Goal: Check status: Check status

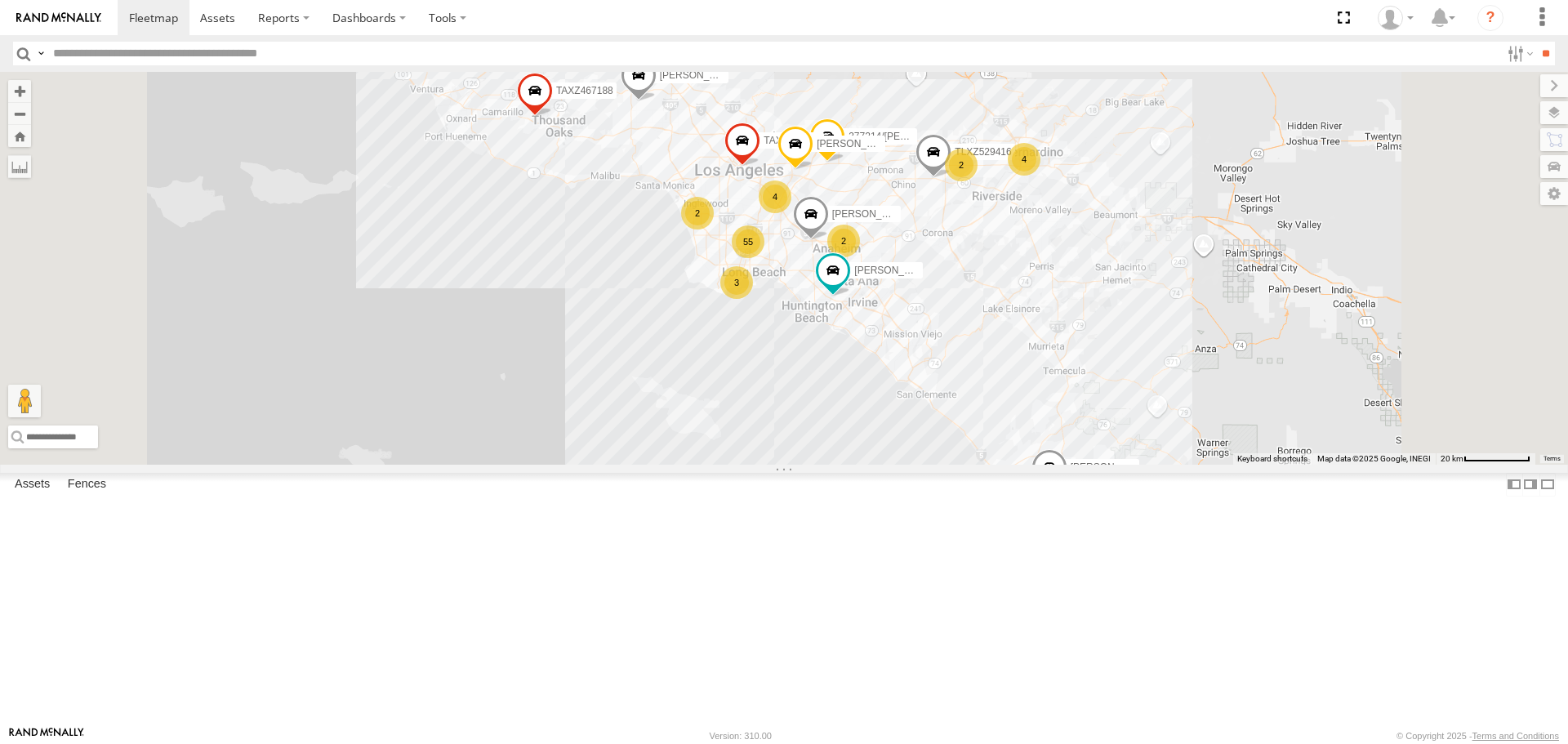
drag, startPoint x: 972, startPoint y: 309, endPoint x: 964, endPoint y: 265, distance: 44.7
click at [760, 168] on div "TAXZ467190" at bounding box center [742, 145] width 36 height 44
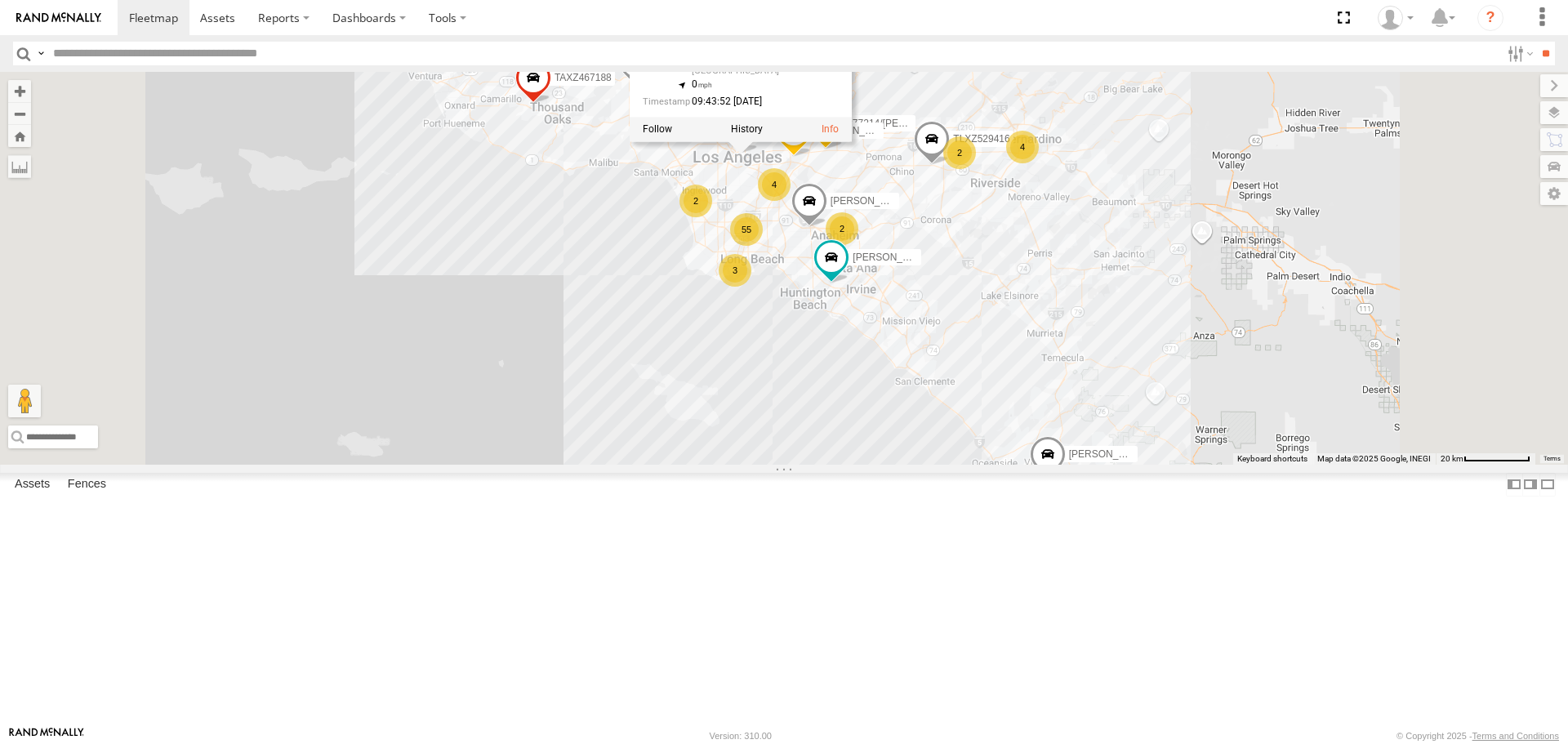
click at [731, 411] on div "TAXZ467188 SERGIO/T-1611 834274/JOY LUIS CAMPOS JOSE P SHAWN/T-1621 55 3 TLXZ52…" at bounding box center [784, 267] width 1568 height 392
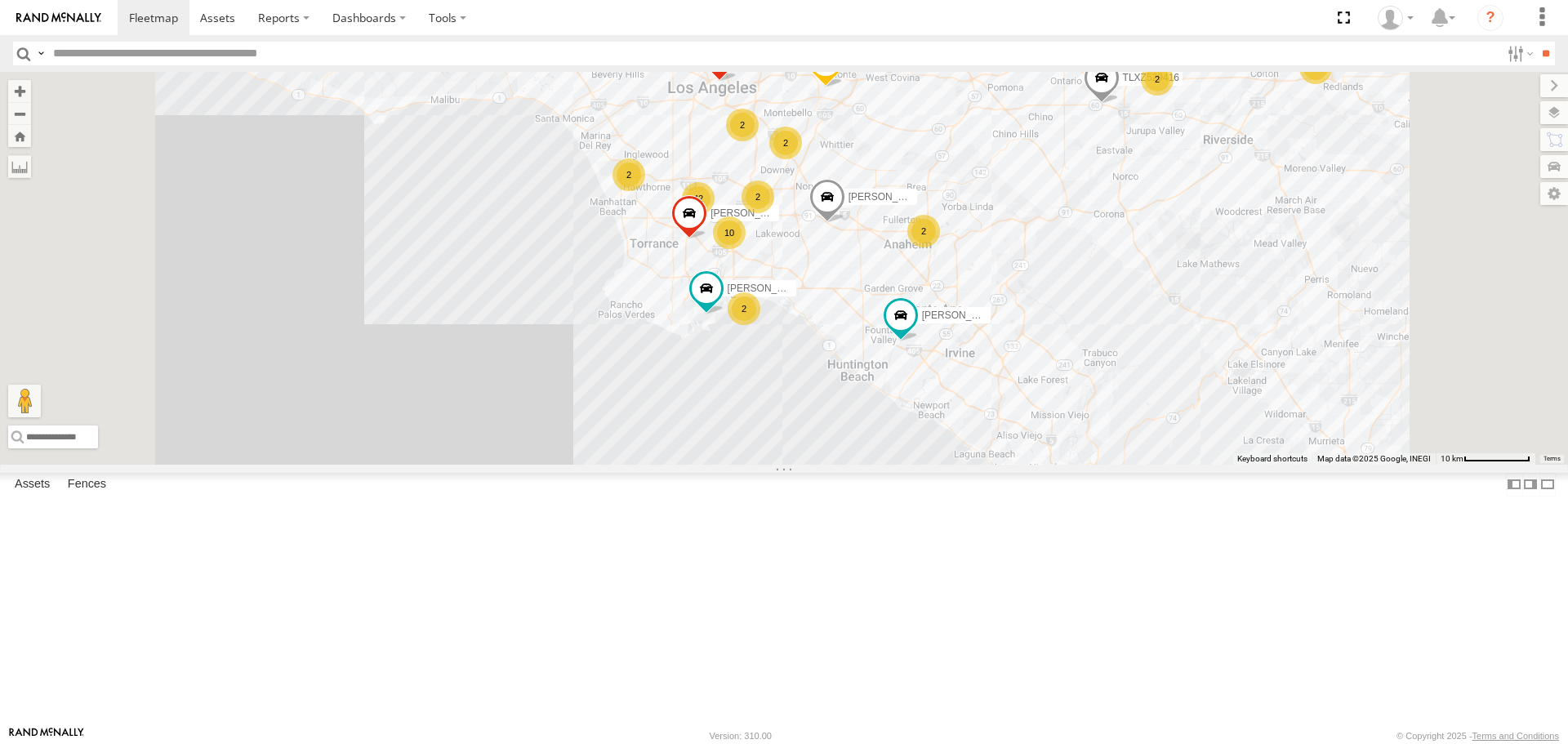
drag, startPoint x: 696, startPoint y: 218, endPoint x: 731, endPoint y: 334, distance: 121.2
click at [731, 334] on div "TAXZ467188 SERGIO/T-1611 834274/JOY LUIS CAMPOS JOSE P SHAWN/T-1621 TLXZ529416 …" at bounding box center [784, 267] width 1568 height 392
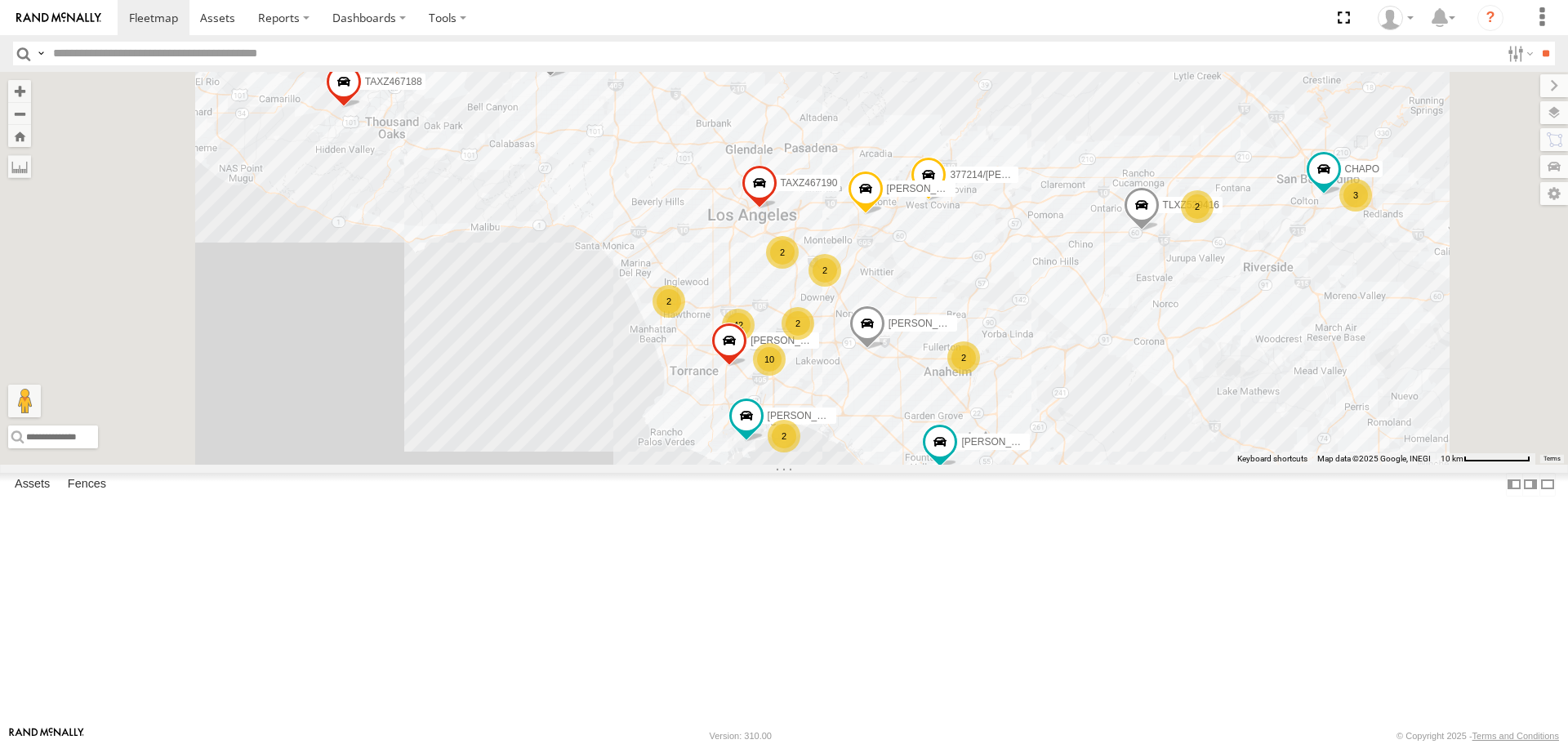
click at [568, 78] on span at bounding box center [551, 55] width 36 height 44
click at [573, 59] on label at bounding box center [557, 53] width 32 height 12
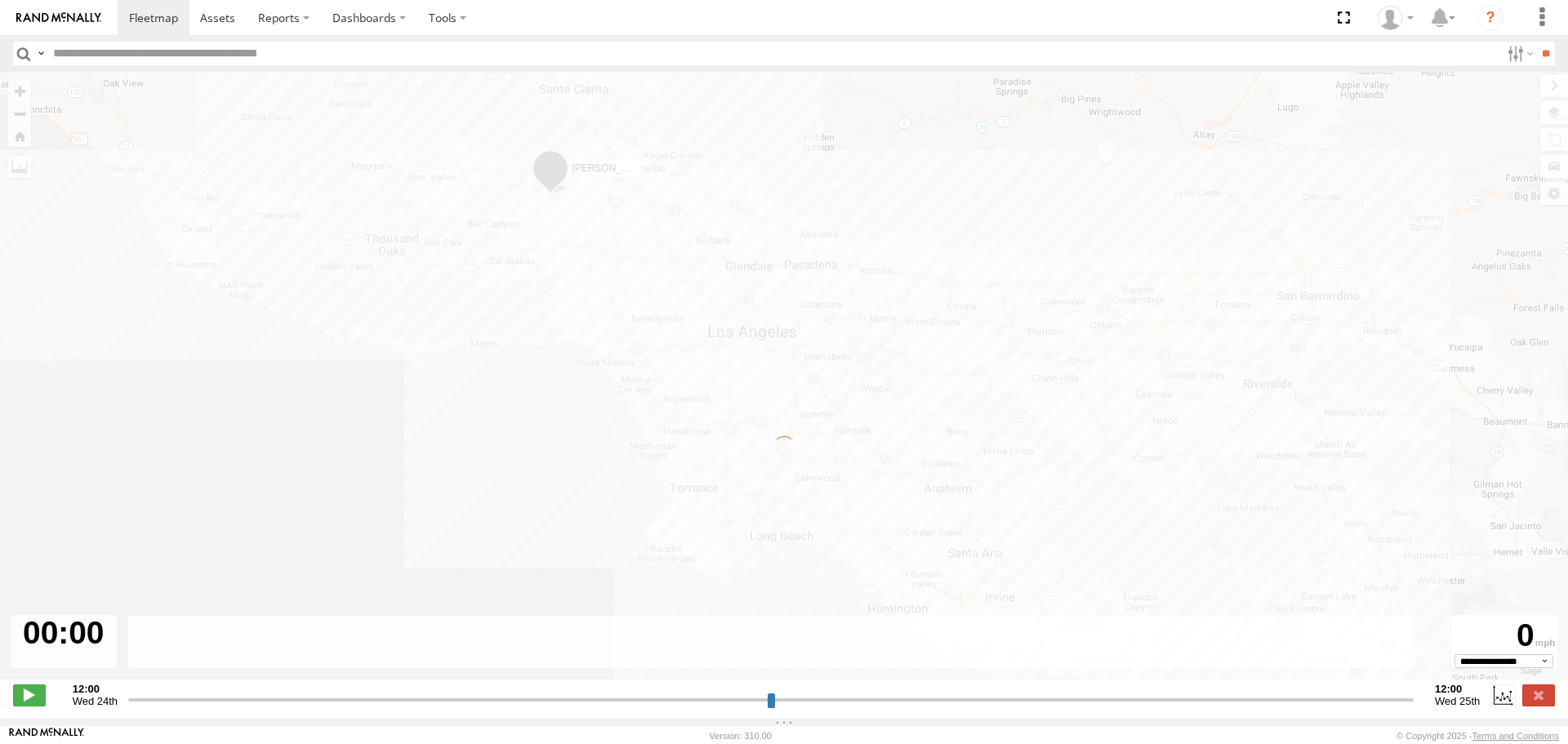
type input "**********"
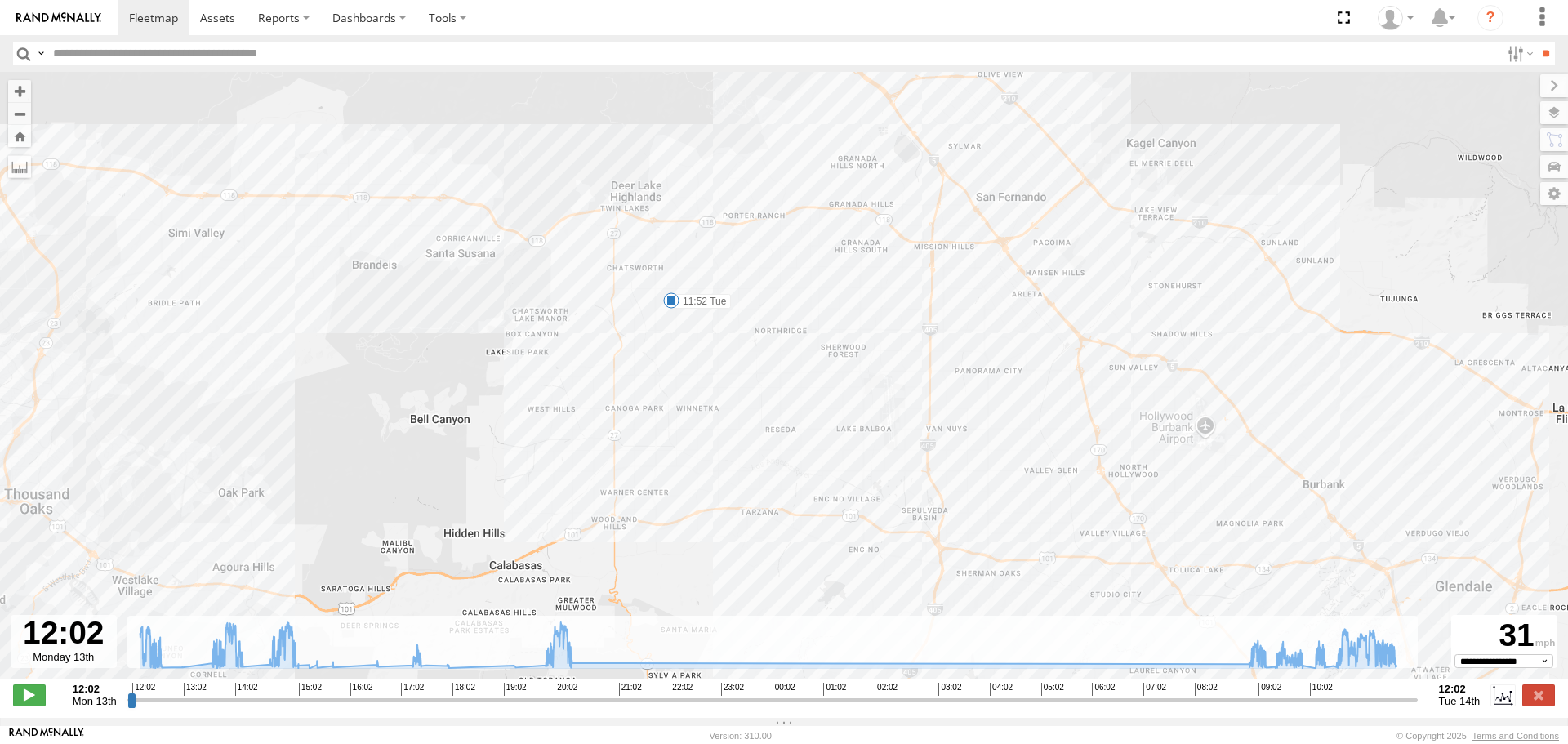
drag, startPoint x: 646, startPoint y: 275, endPoint x: 776, endPoint y: 509, distance: 267.7
click at [776, 509] on div "JOSE P 12:27 Mon 13:59 Mon 16:32 Mon 16:32 Mon 17:52 Mon 20:14 Mon 09:24 Tue 11…" at bounding box center [784, 383] width 1568 height 624
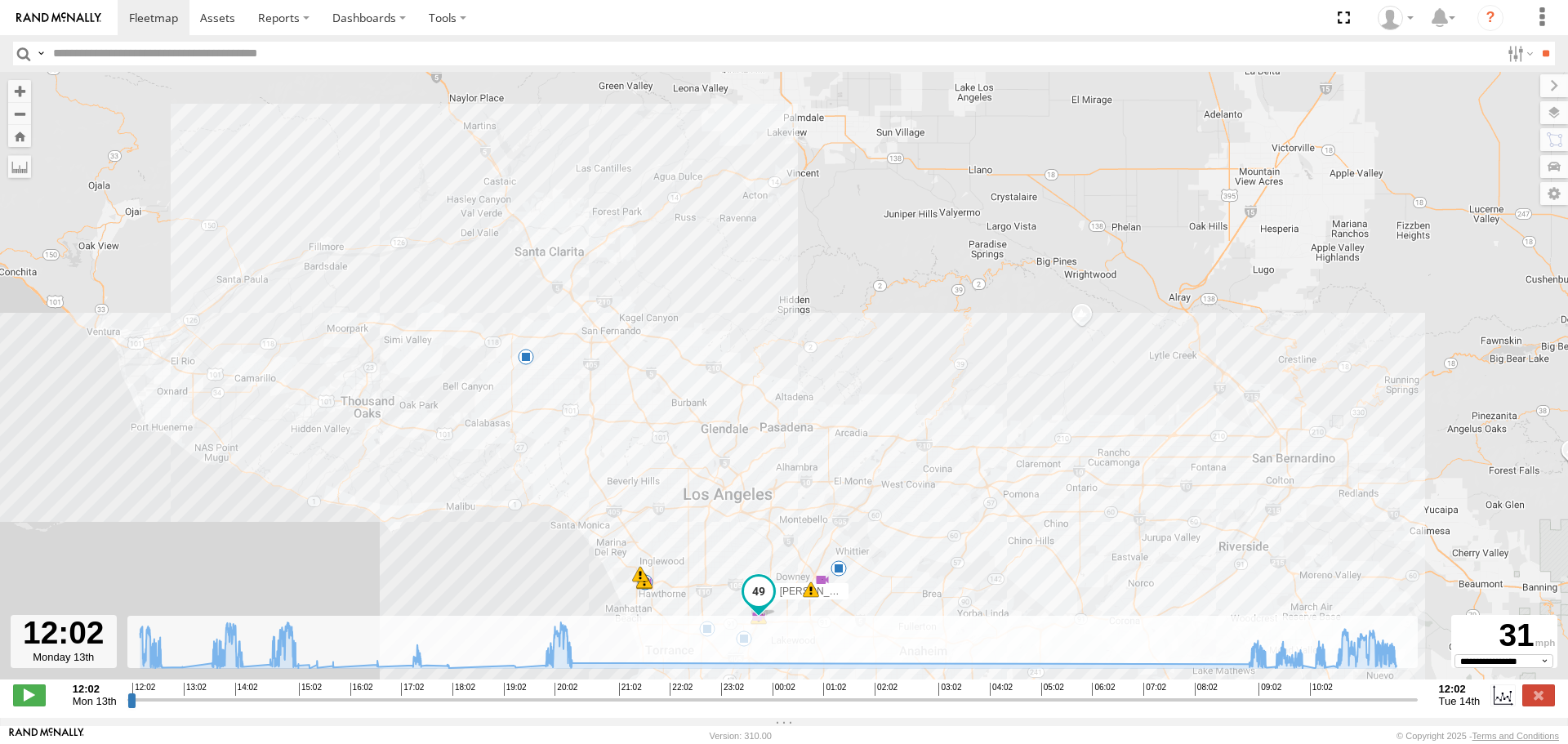
drag, startPoint x: 473, startPoint y: 387, endPoint x: 503, endPoint y: 375, distance: 32.3
click at [503, 375] on div "JOSE P 12:27 Mon 13:59 Mon 16:32 Mon 16:32 Mon 17:52 Mon 20:14 Mon 09:24 Tue 11…" at bounding box center [784, 383] width 1568 height 624
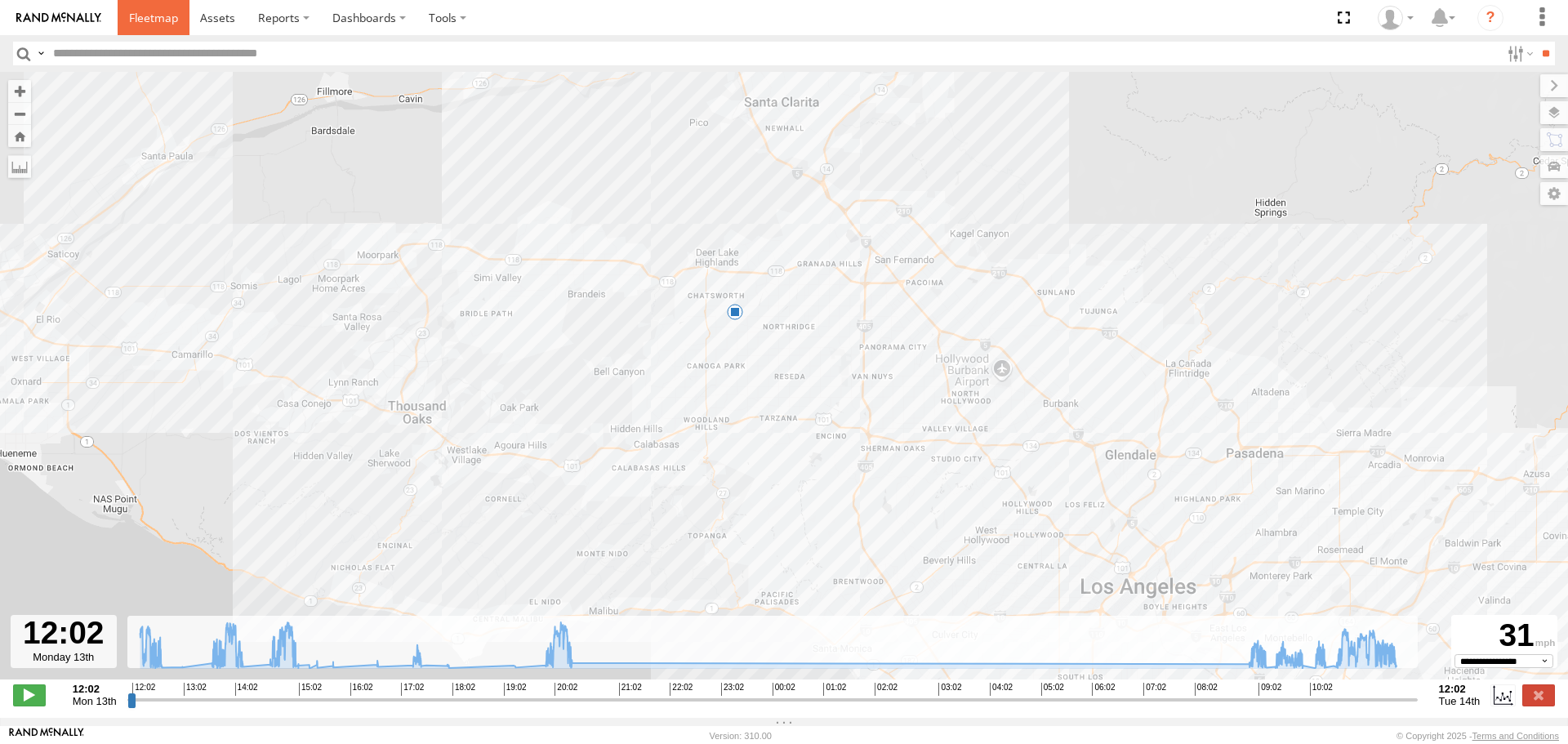
click at [161, 11] on span at bounding box center [153, 17] width 49 height 15
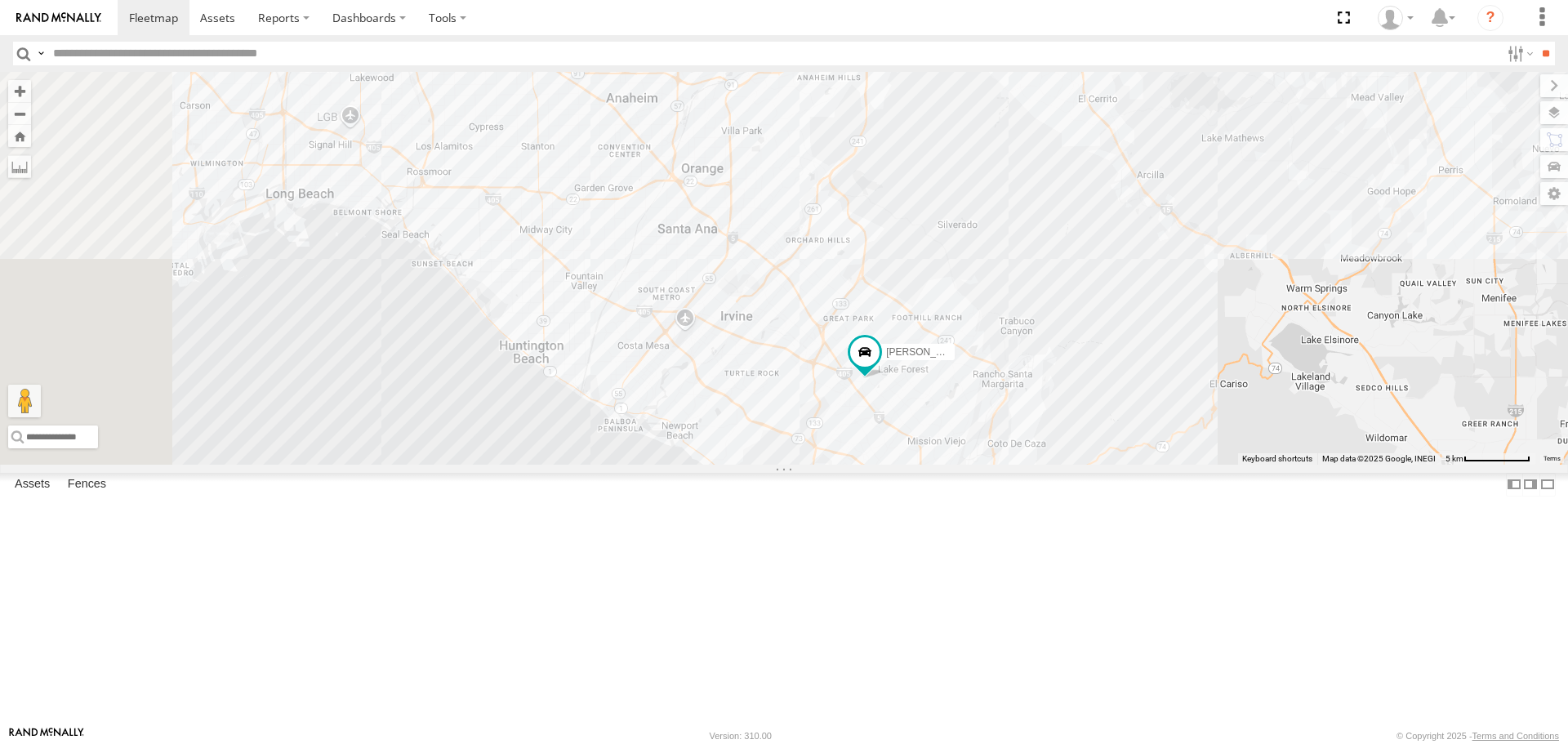
drag, startPoint x: 669, startPoint y: 323, endPoint x: 806, endPoint y: 431, distance: 174.5
click at [806, 431] on div "TAXZ467188 [PERSON_NAME]/T-1611 834274/[PERSON_NAME] [PERSON_NAME] [PERSON_NAME…" at bounding box center [784, 267] width 1568 height 392
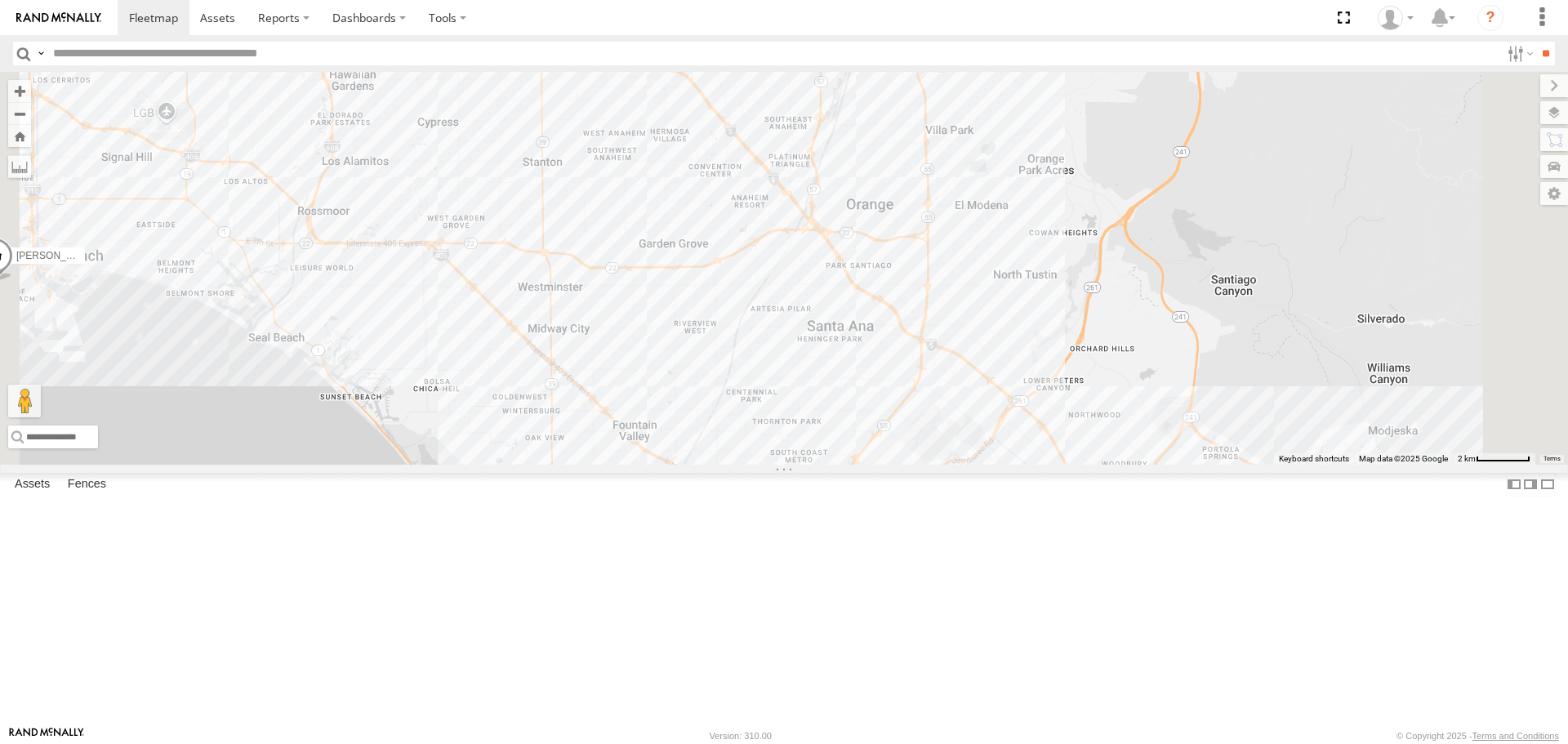
drag, startPoint x: 691, startPoint y: 333, endPoint x: 745, endPoint y: 507, distance: 182.2
click at [745, 464] on div "TAXZ467188 [PERSON_NAME]/T-1611 834274/[PERSON_NAME] [PERSON_NAME] [PERSON_NAME…" at bounding box center [784, 267] width 1568 height 392
